Goal: Find specific page/section: Find specific page/section

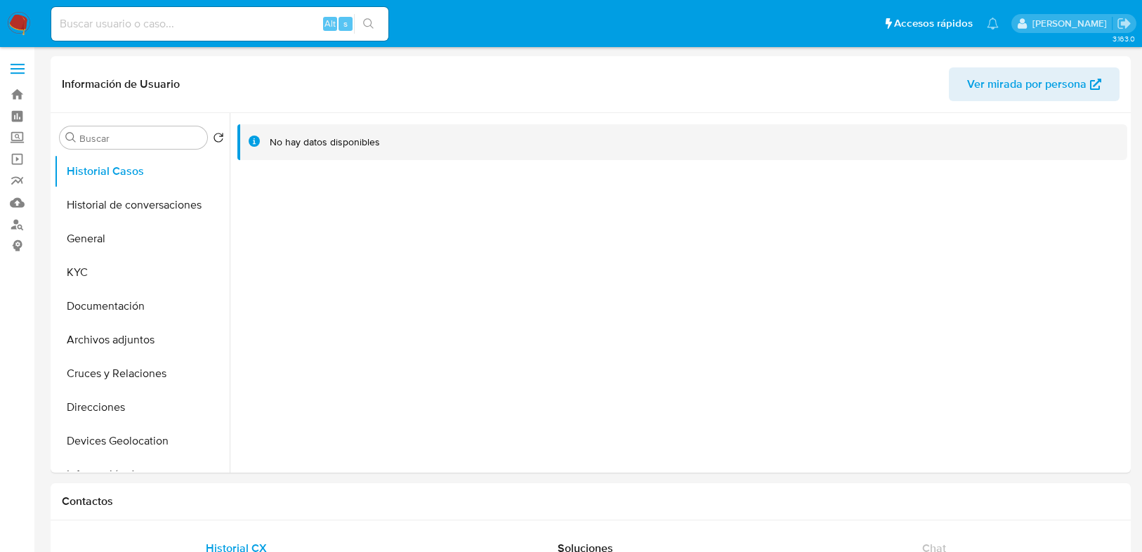
select select "10"
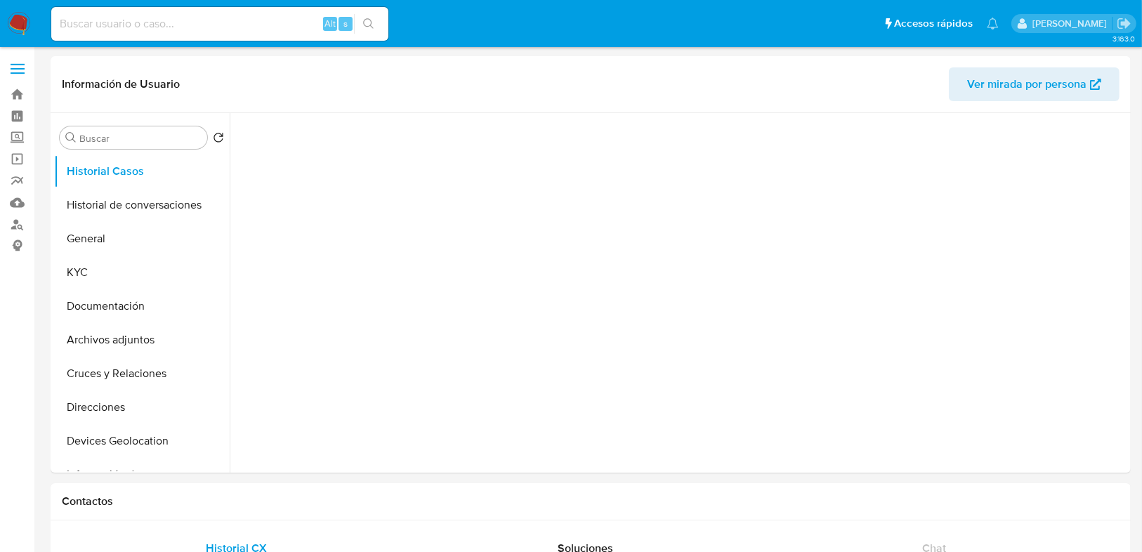
select select "10"
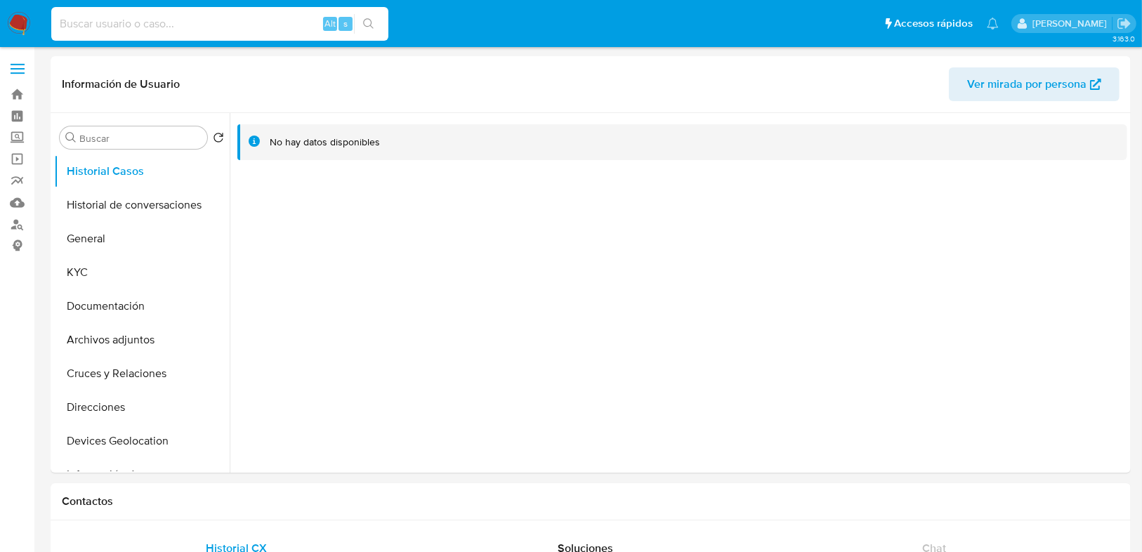
click at [153, 21] on input at bounding box center [219, 24] width 337 height 18
paste input "1133976189"
type input "1133976189"
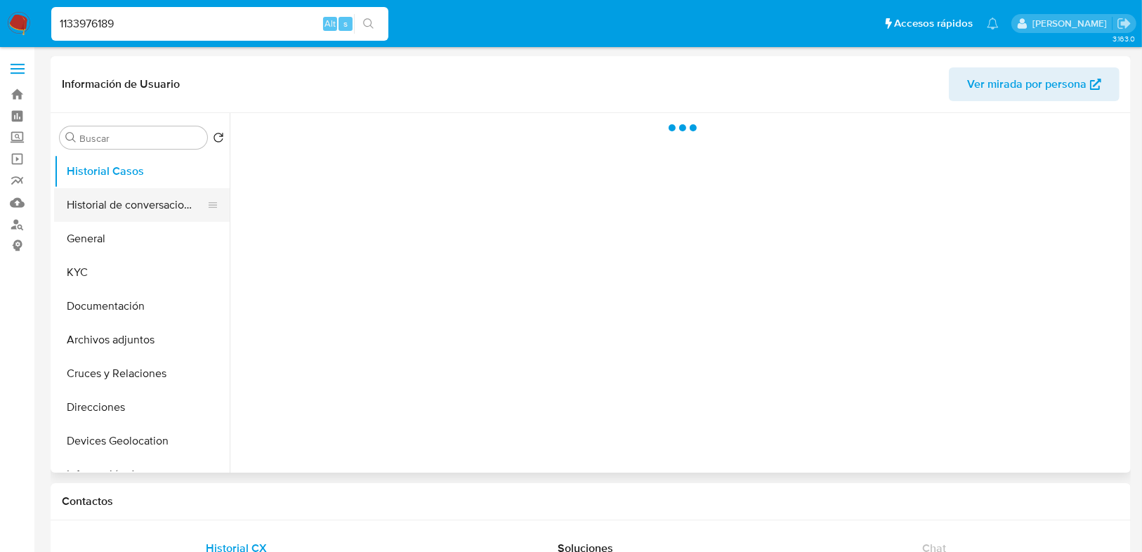
select select "10"
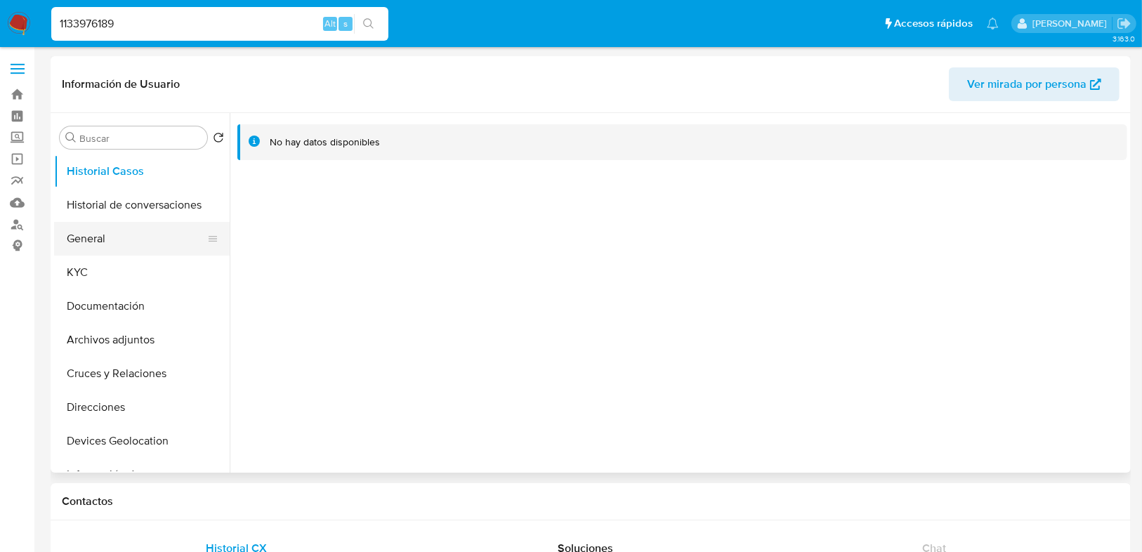
click at [118, 244] on button "General" at bounding box center [136, 239] width 164 height 34
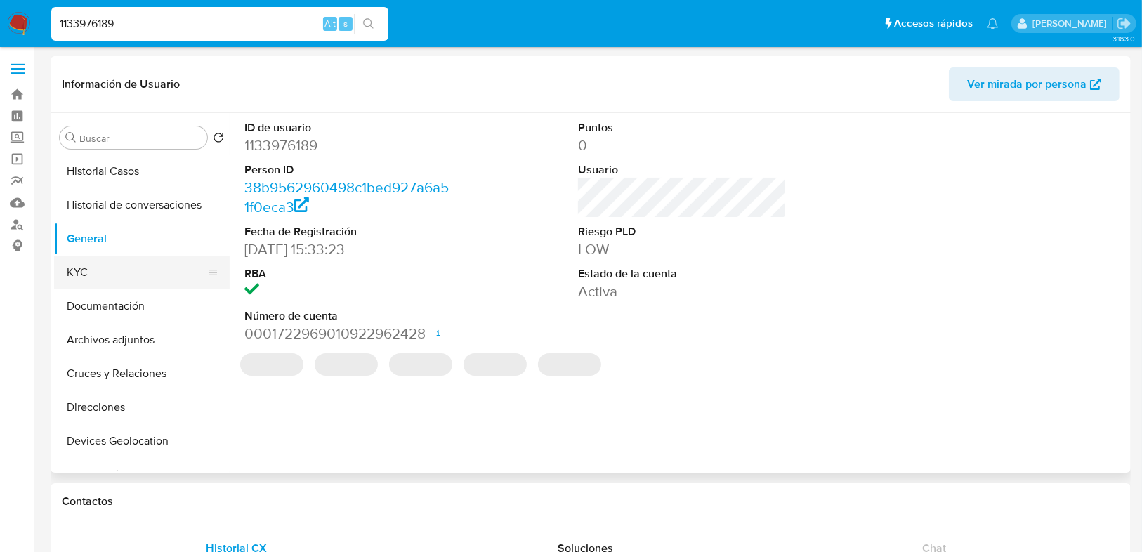
click at [93, 272] on button "KYC" at bounding box center [136, 273] width 164 height 34
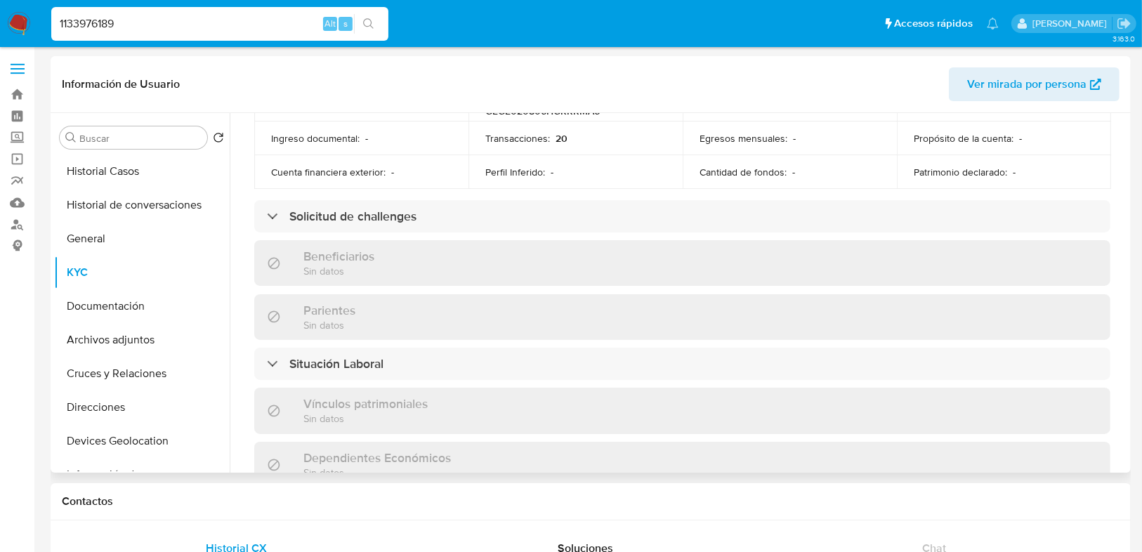
scroll to position [787, 0]
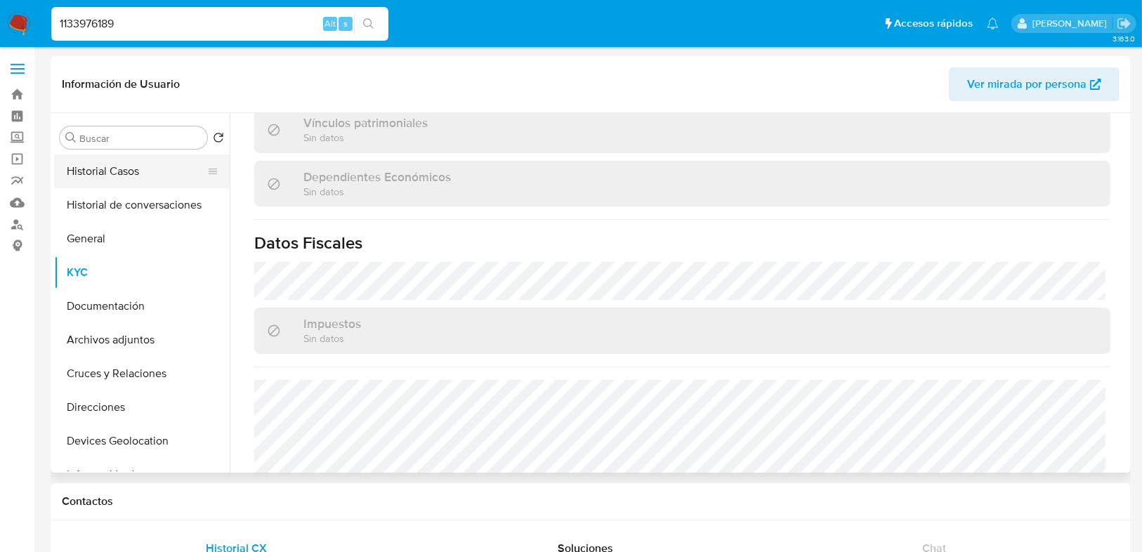
click at [130, 173] on button "Historial Casos" at bounding box center [136, 172] width 164 height 34
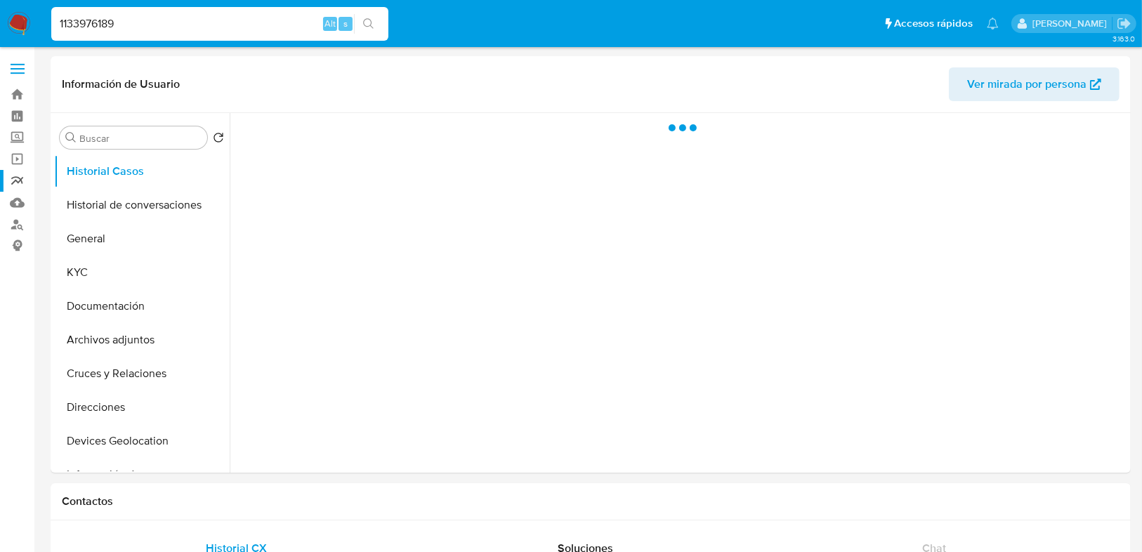
scroll to position [0, 0]
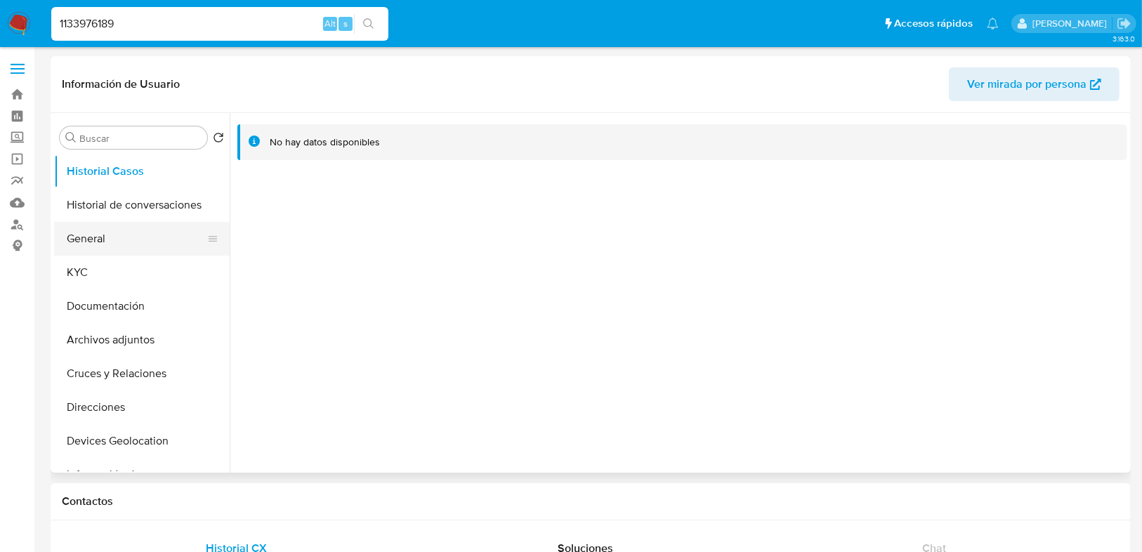
click at [124, 238] on button "General" at bounding box center [136, 239] width 164 height 34
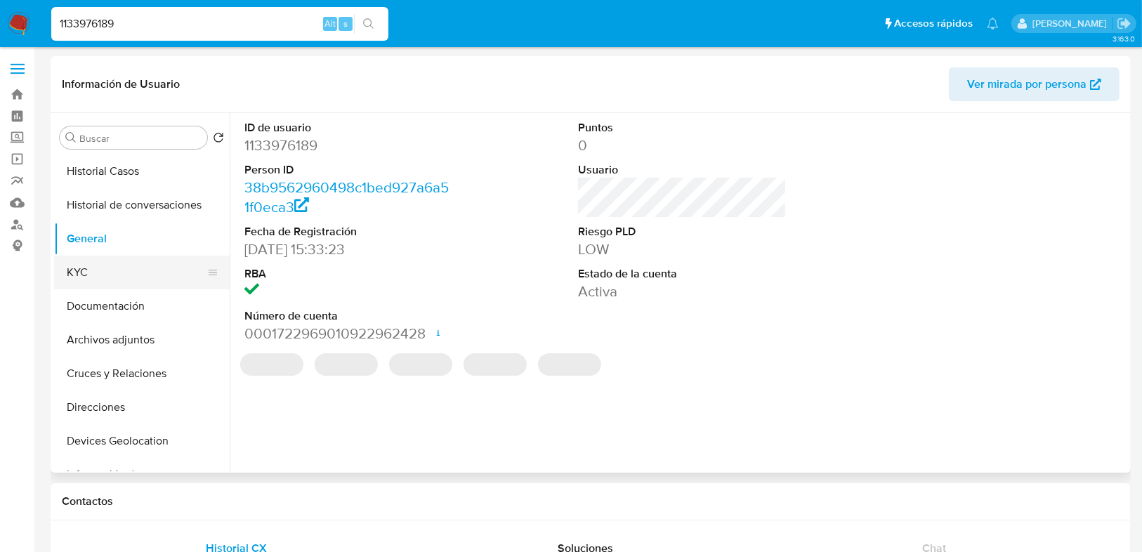
click at [96, 272] on button "KYC" at bounding box center [136, 273] width 164 height 34
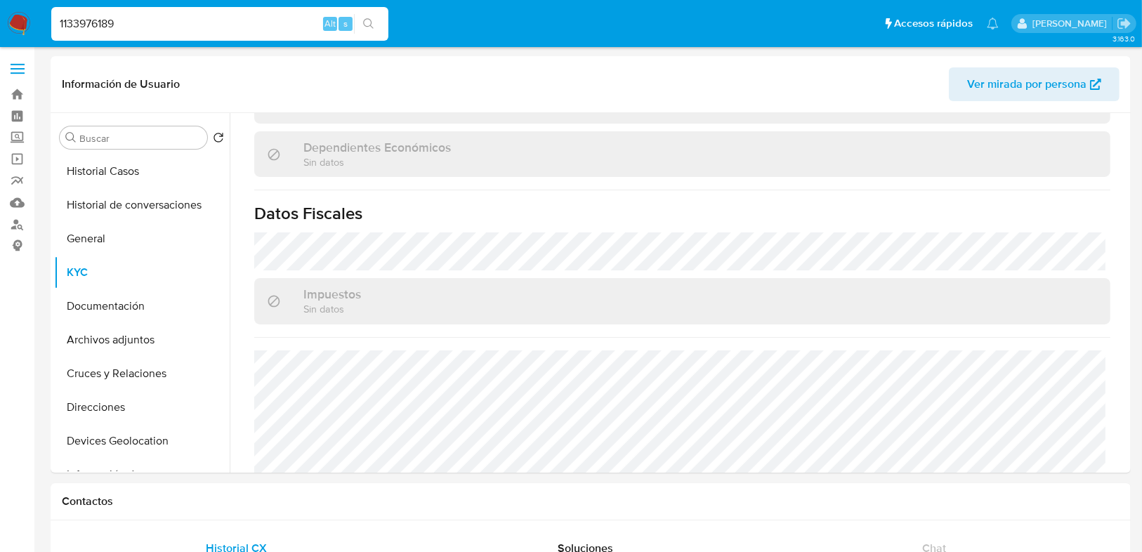
scroll to position [869, 0]
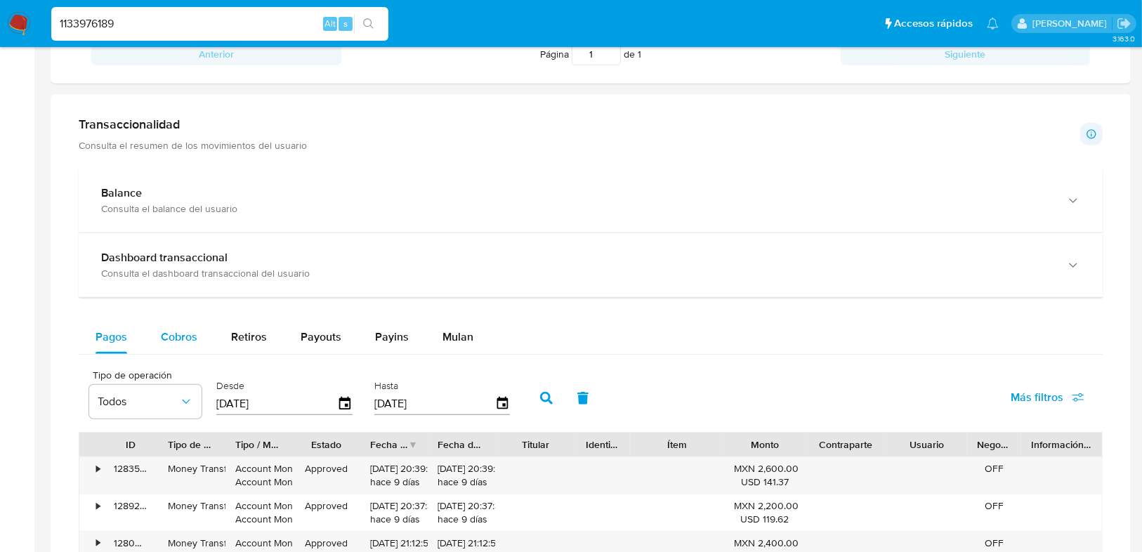
click at [166, 341] on span "Cobros" at bounding box center [179, 337] width 37 height 16
select select "10"
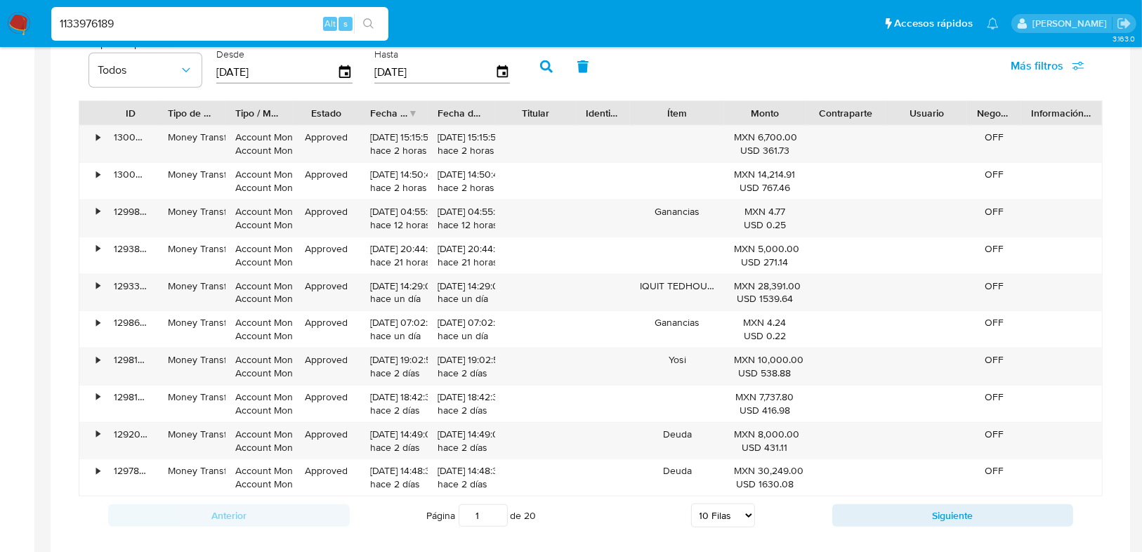
scroll to position [1011, 0]
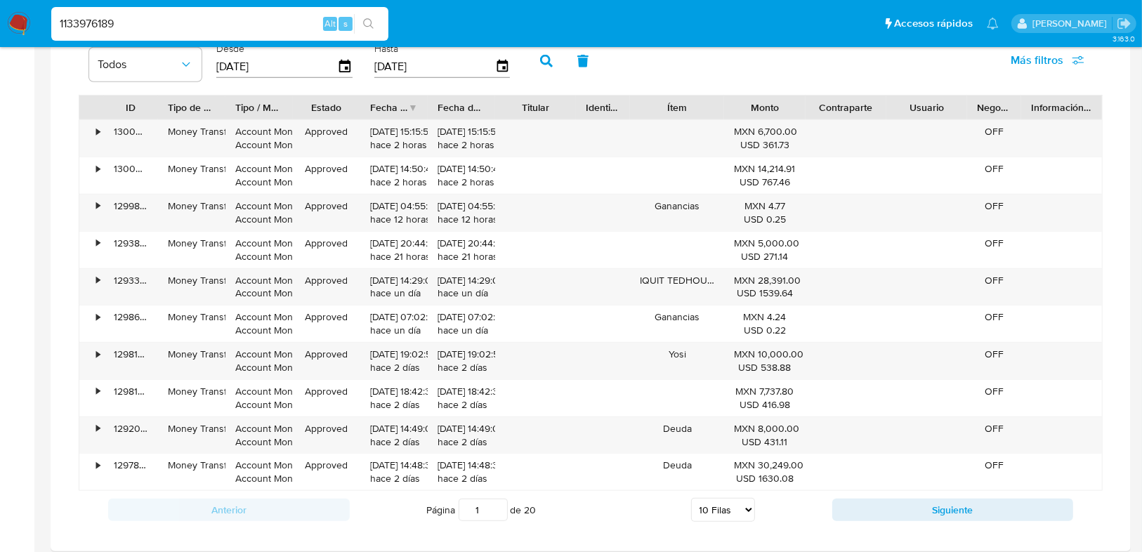
click at [846, 491] on div "Anterior Página 1 de 20 5 Filas 10 Filas 20 Filas 25 Filas 50 Filas 100 Filas S…" at bounding box center [591, 510] width 1024 height 38
click at [848, 499] on button "Siguiente" at bounding box center [953, 510] width 242 height 22
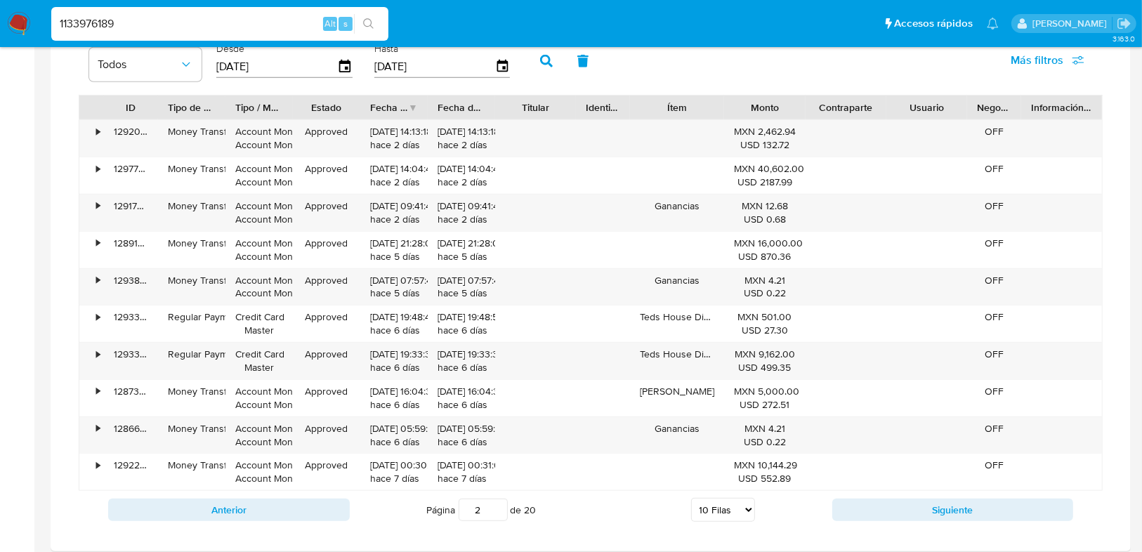
click at [862, 491] on div "Anterior Página 2 de 20 5 Filas 10 Filas 20 Filas 25 Filas 50 Filas 100 Filas S…" at bounding box center [591, 510] width 1024 height 38
click at [876, 500] on button "Siguiente" at bounding box center [953, 510] width 242 height 22
type input "3"
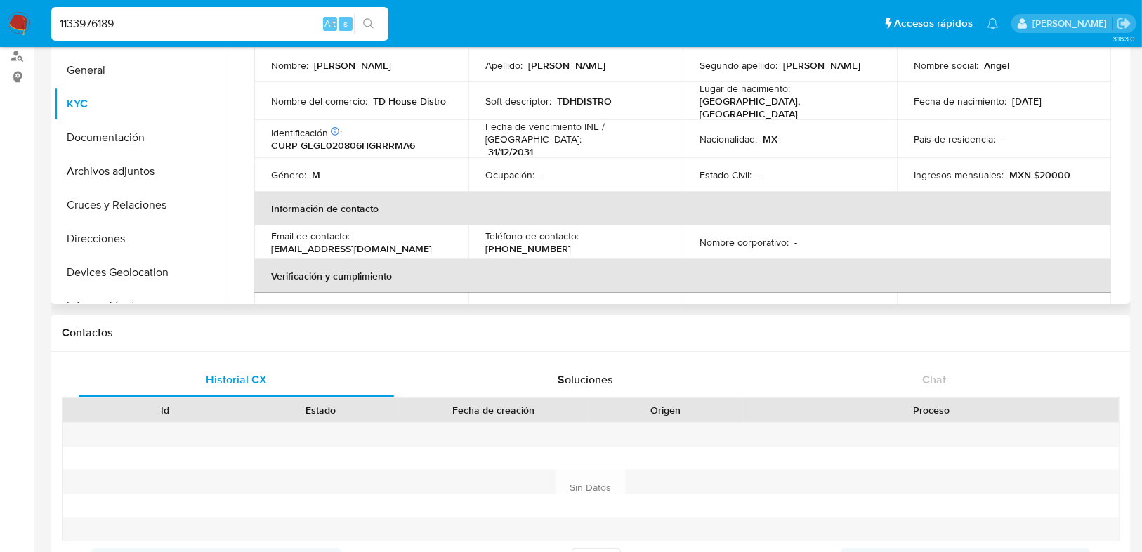
scroll to position [0, 0]
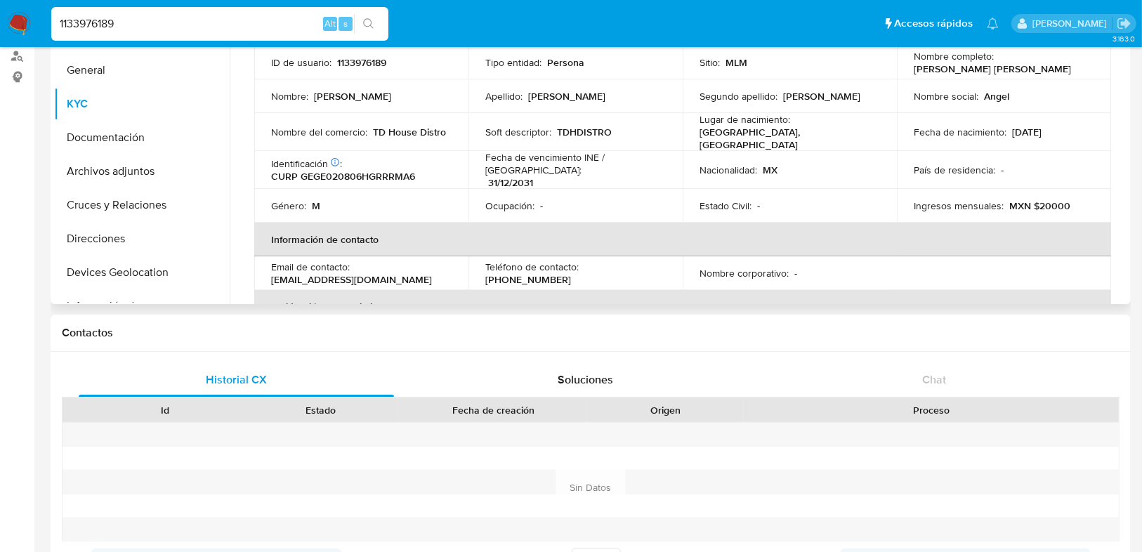
click at [649, 206] on td "Ocupación : -" at bounding box center [575, 206] width 214 height 34
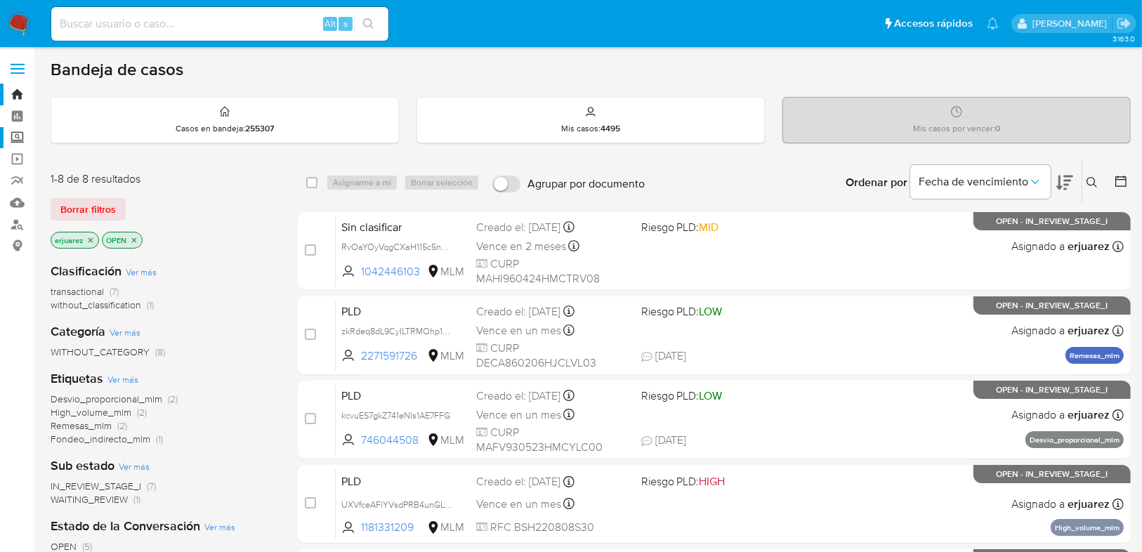
click at [16, 134] on label "Screening" at bounding box center [83, 138] width 167 height 22
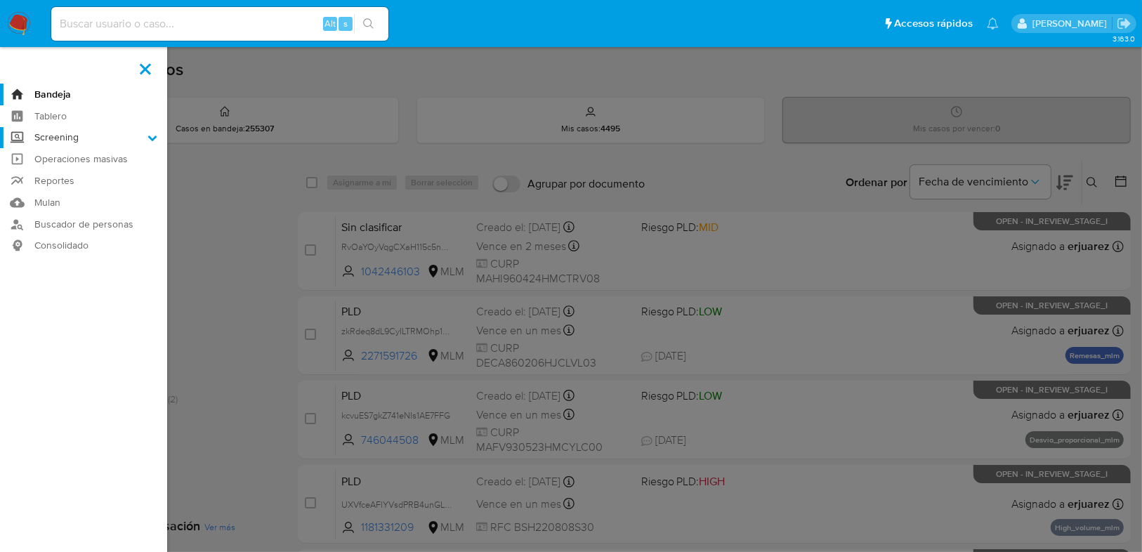
click at [0, 0] on input "Screening" at bounding box center [0, 0] width 0 height 0
click at [74, 192] on link "Herramientas" at bounding box center [83, 193] width 167 height 18
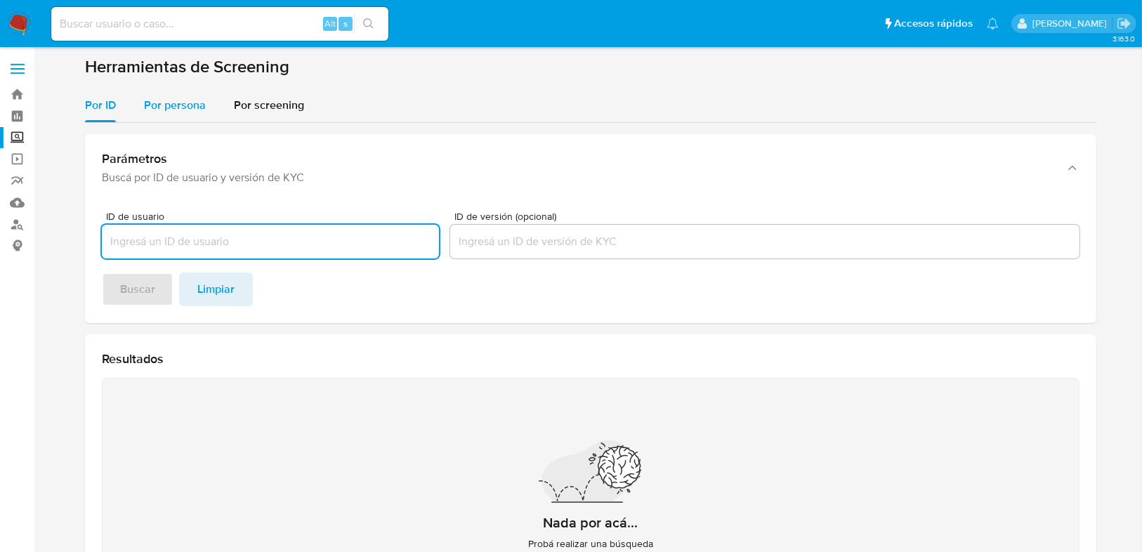
click at [174, 110] on span "Por persona" at bounding box center [175, 105] width 62 height 16
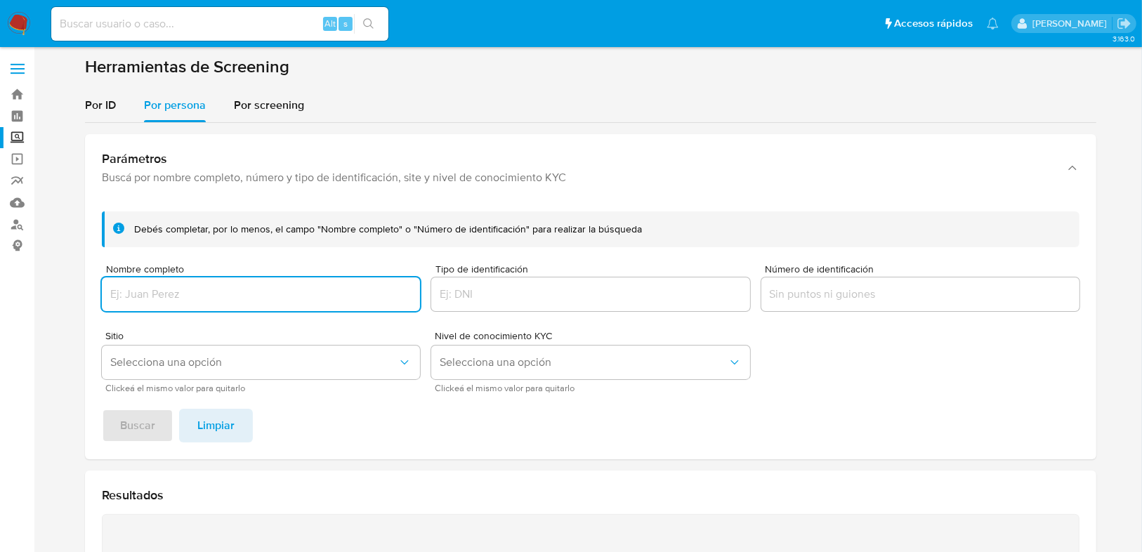
click at [190, 288] on input "Nombre completo" at bounding box center [261, 294] width 318 height 18
type input "EUGENIA MONTSERRAT REYNA VERDIN"
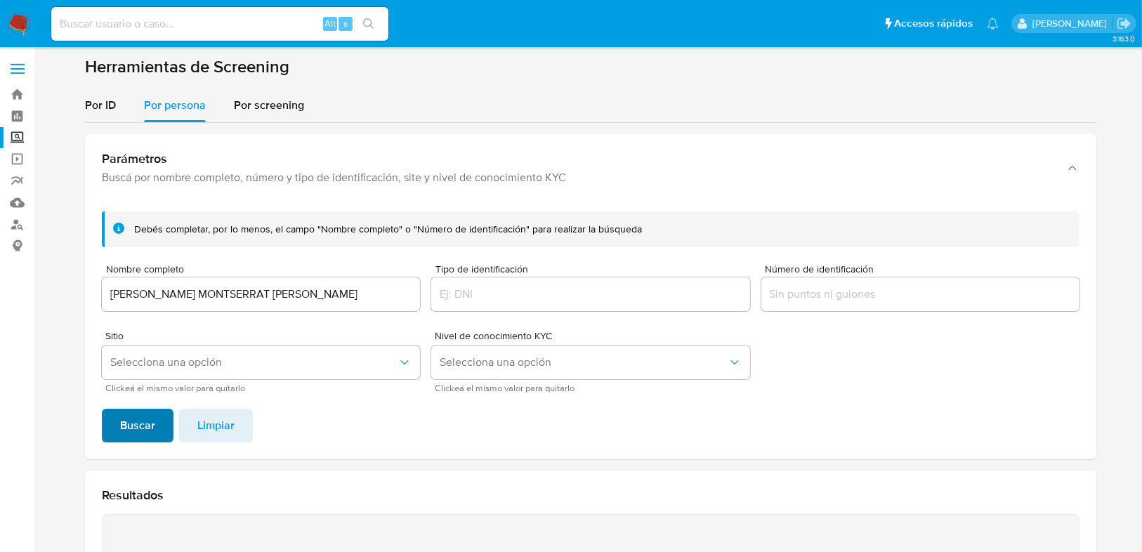
click at [140, 426] on span "Buscar" at bounding box center [137, 425] width 35 height 31
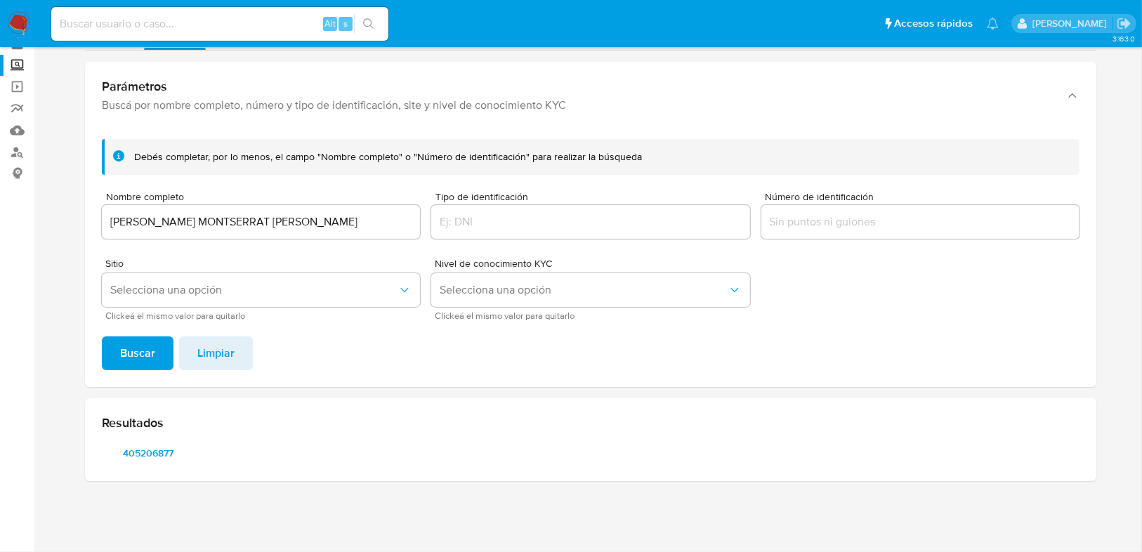
scroll to position [72, 0]
click at [151, 449] on span "405206877" at bounding box center [148, 454] width 73 height 20
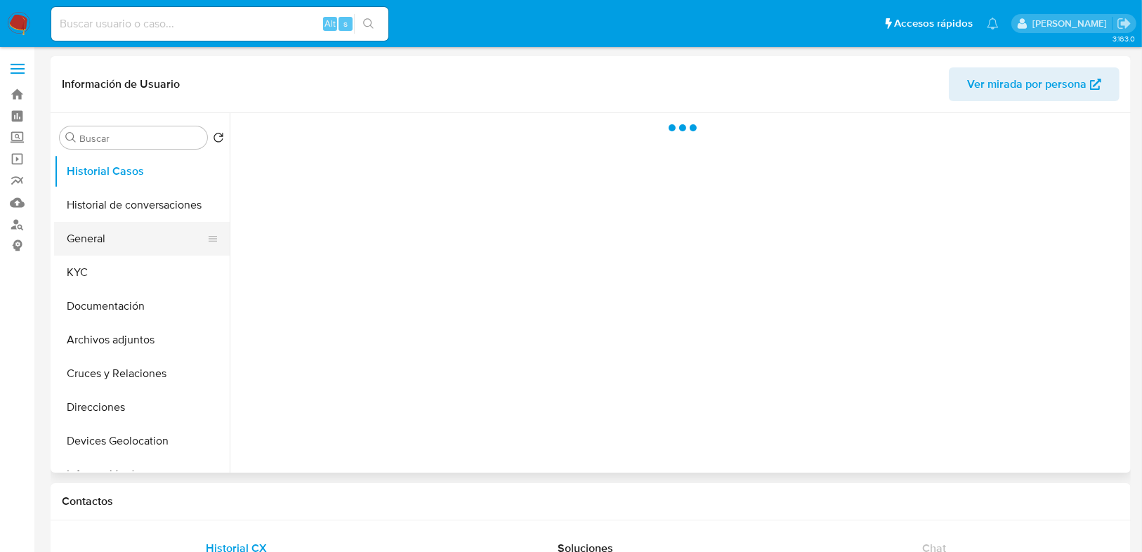
click at [117, 239] on button "General" at bounding box center [136, 239] width 164 height 34
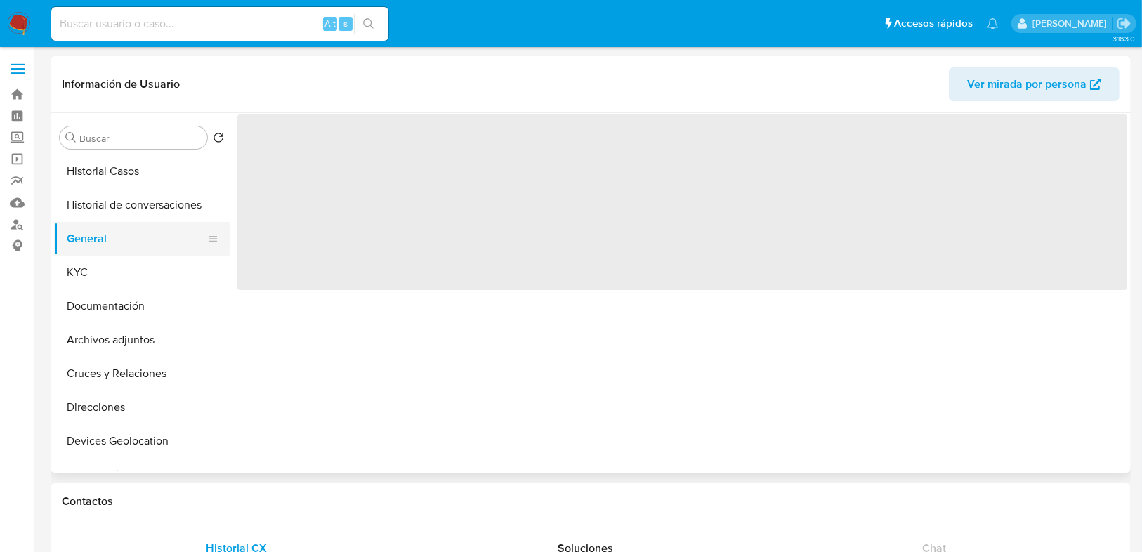
select select "10"
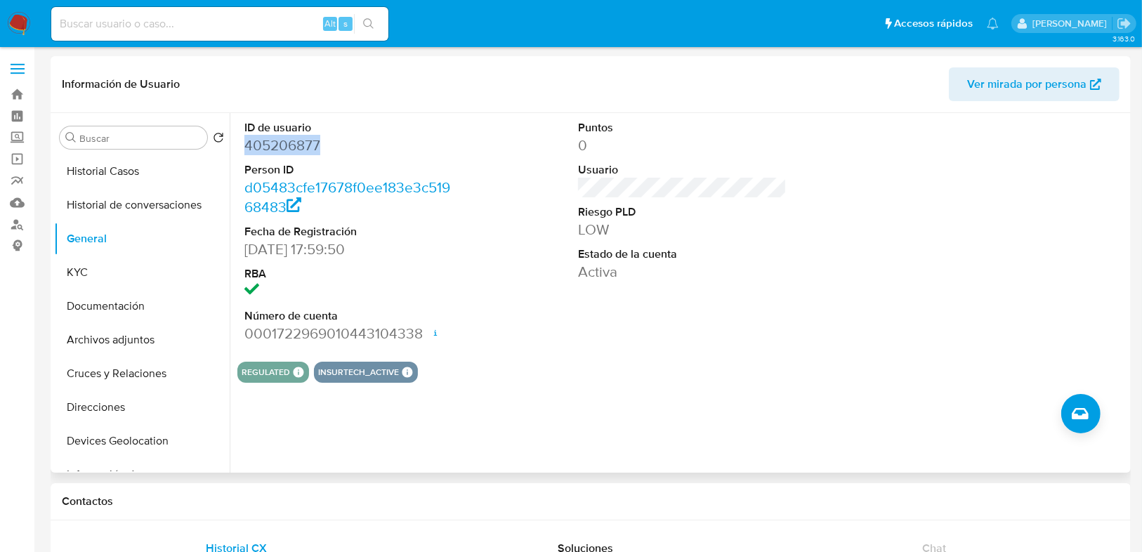
drag, startPoint x: 247, startPoint y: 144, endPoint x: 338, endPoint y: 140, distance: 90.7
click at [338, 140] on dd "405206877" at bounding box center [348, 146] width 209 height 20
click at [90, 270] on button "KYC" at bounding box center [136, 273] width 164 height 34
